Goal: Information Seeking & Learning: Learn about a topic

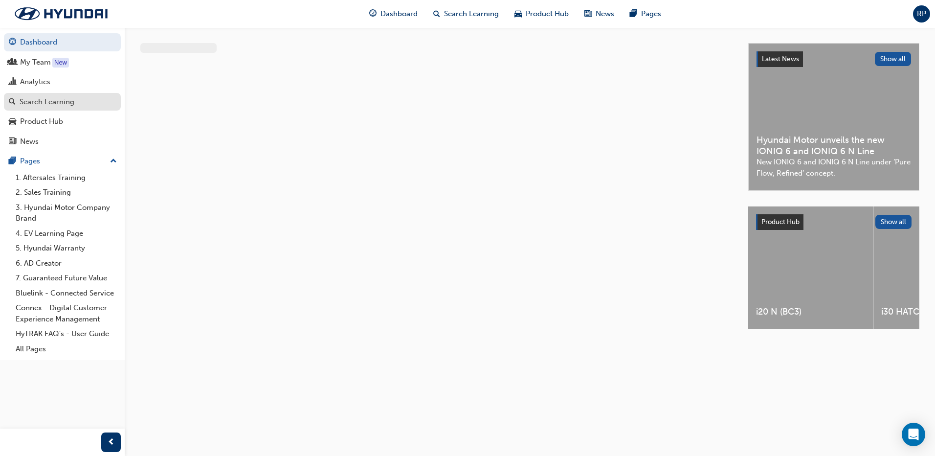
click at [72, 108] on link "Search Learning" at bounding box center [62, 102] width 117 height 18
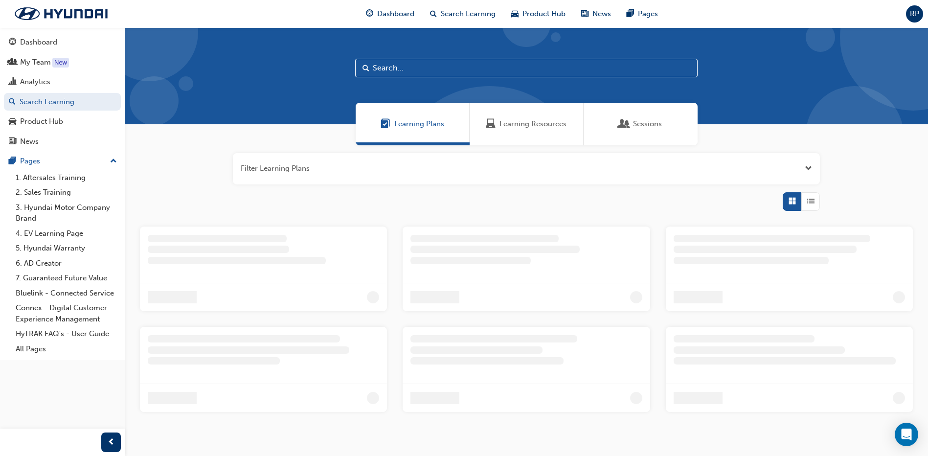
click at [402, 69] on input "text" at bounding box center [526, 68] width 342 height 19
type input "eco"
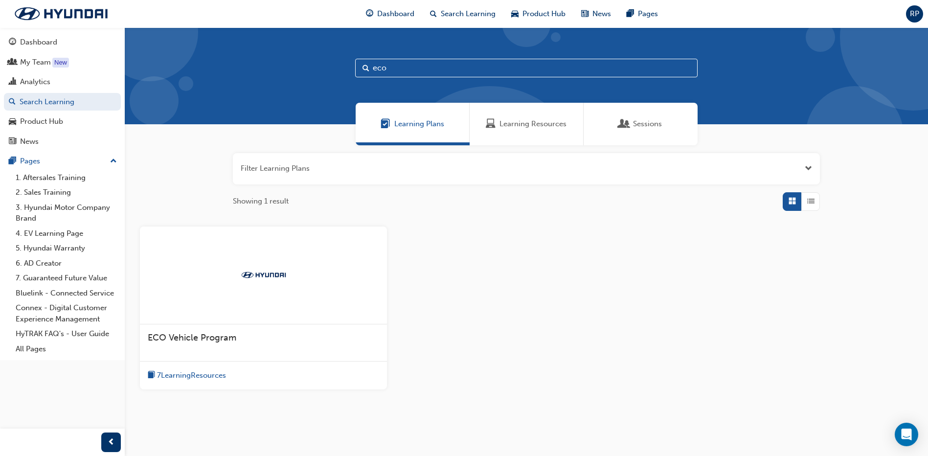
click at [219, 330] on div "ECO Vehicle Program" at bounding box center [263, 342] width 247 height 37
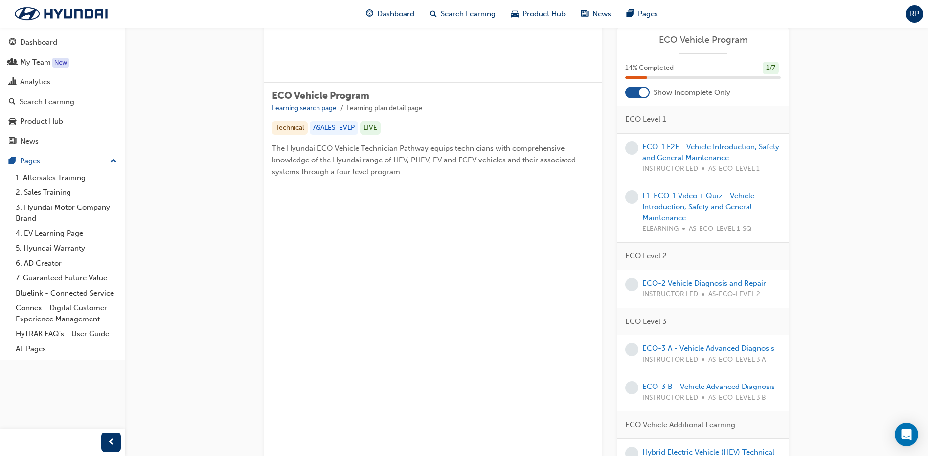
scroll to position [98, 0]
